Goal: Ask a question

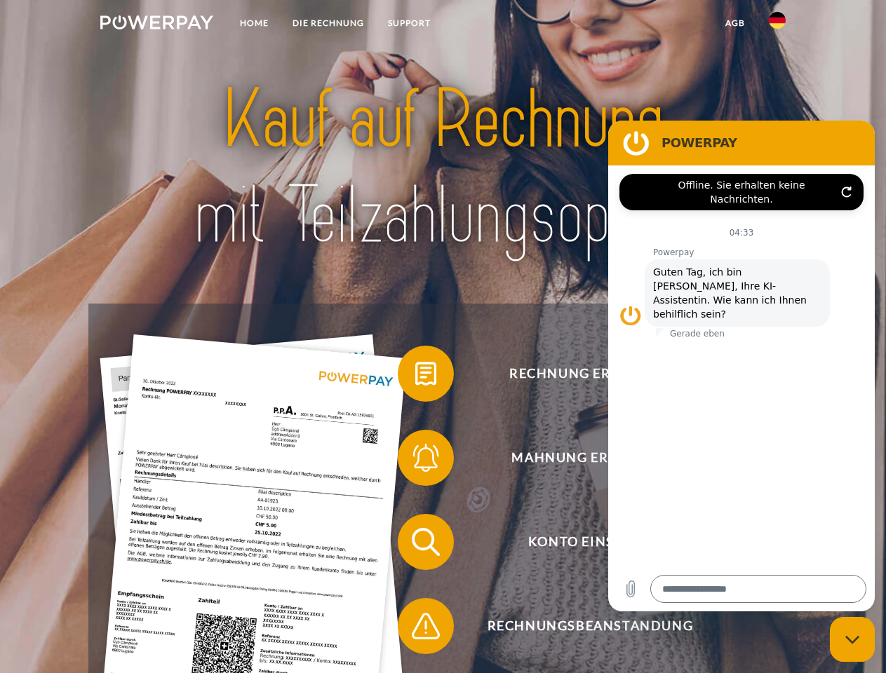
click at [156, 25] on img at bounding box center [156, 22] width 113 height 14
click at [777, 25] on img at bounding box center [777, 20] width 17 height 17
click at [734, 23] on link "agb" at bounding box center [734, 23] width 43 height 25
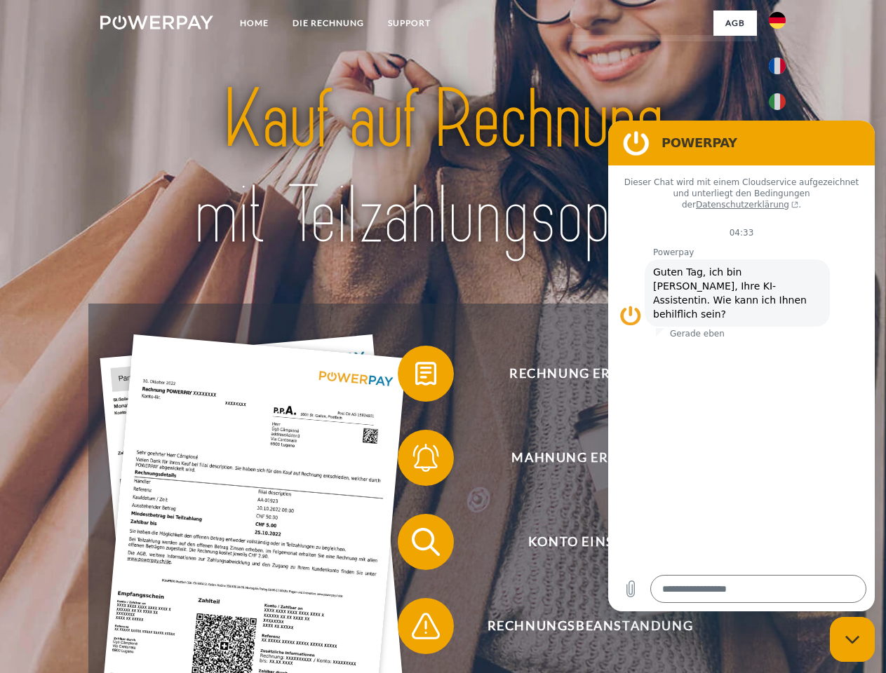
click at [415, 377] on span at bounding box center [405, 374] width 70 height 70
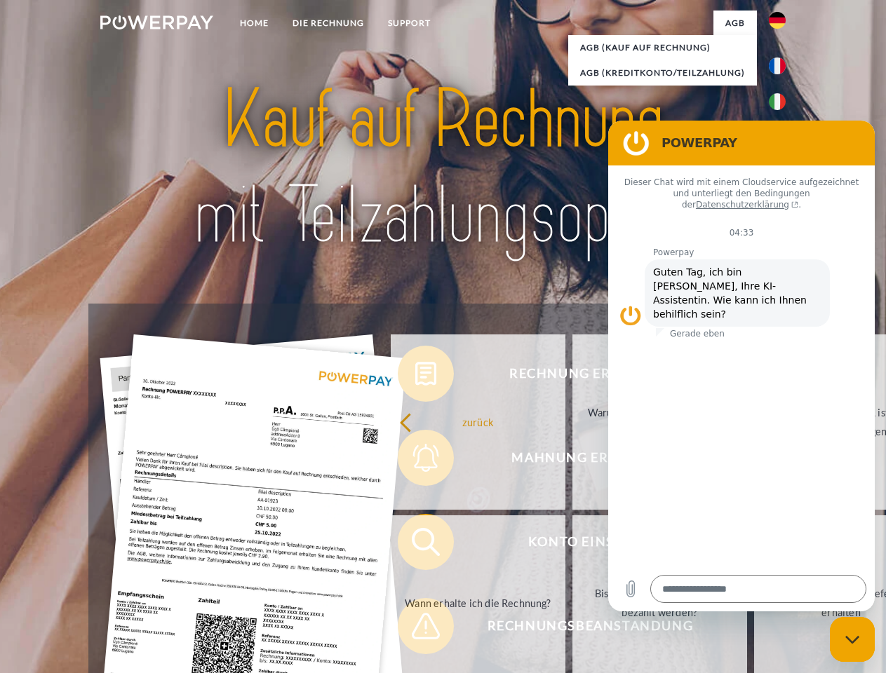
click at [415, 461] on link "zurück" at bounding box center [478, 422] width 175 height 175
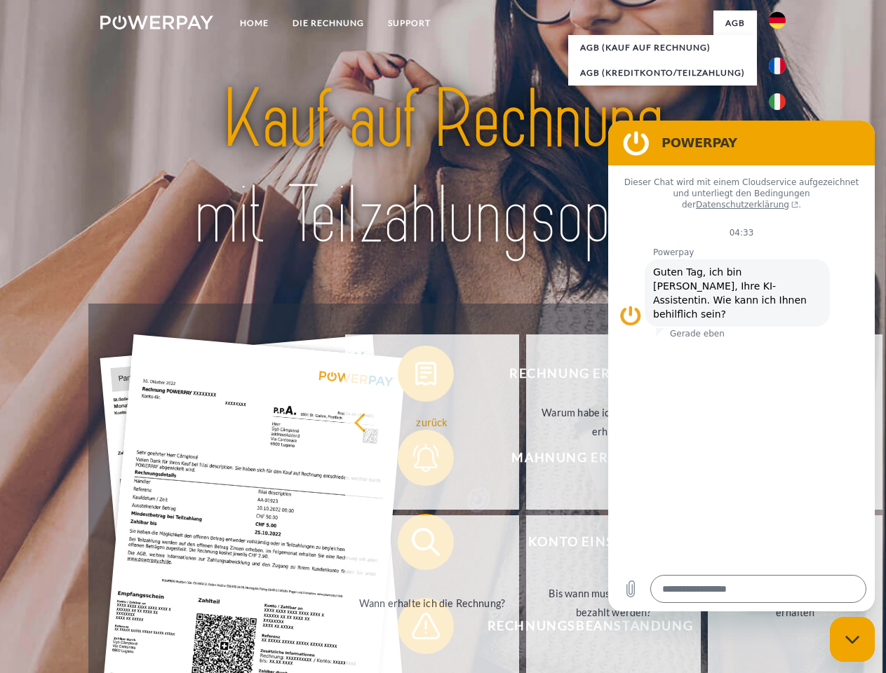
click at [415, 545] on link "Wann erhalte ich die Rechnung?" at bounding box center [432, 602] width 175 height 175
click at [415, 629] on span at bounding box center [405, 626] width 70 height 70
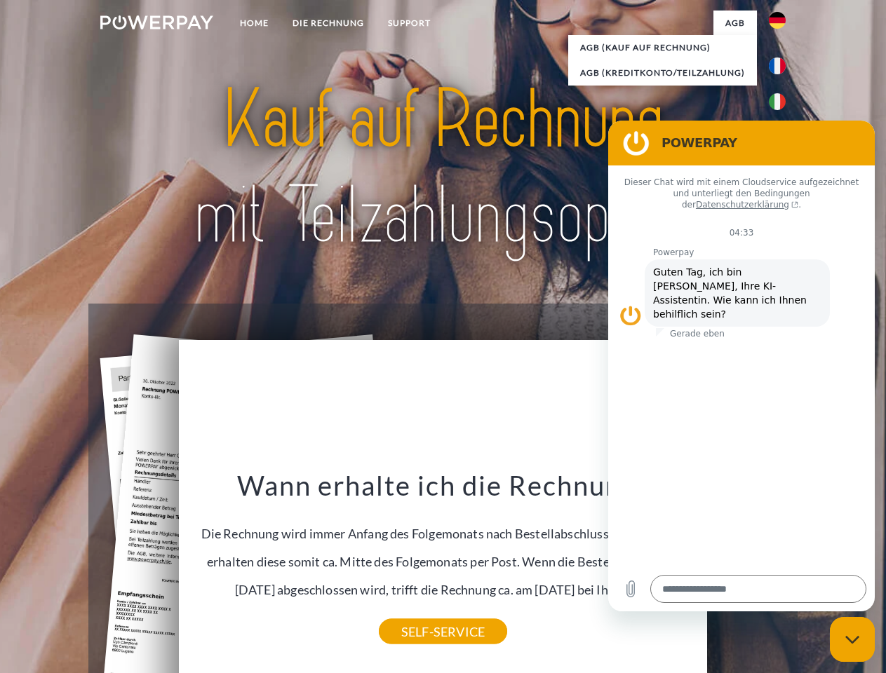
click at [852, 640] on icon "Messaging-Fenster schließen" at bounding box center [852, 639] width 15 height 9
type textarea "*"
